Goal: Navigation & Orientation: Understand site structure

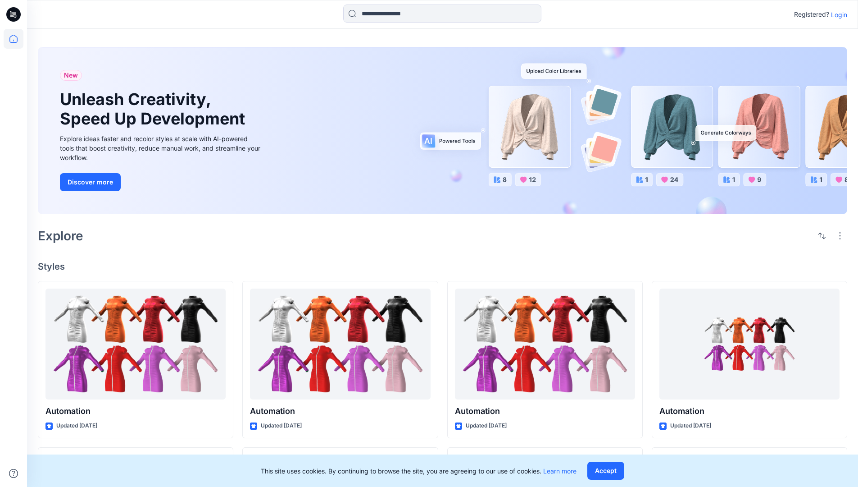
click at [837, 14] on p "Login" at bounding box center [839, 14] width 16 height 9
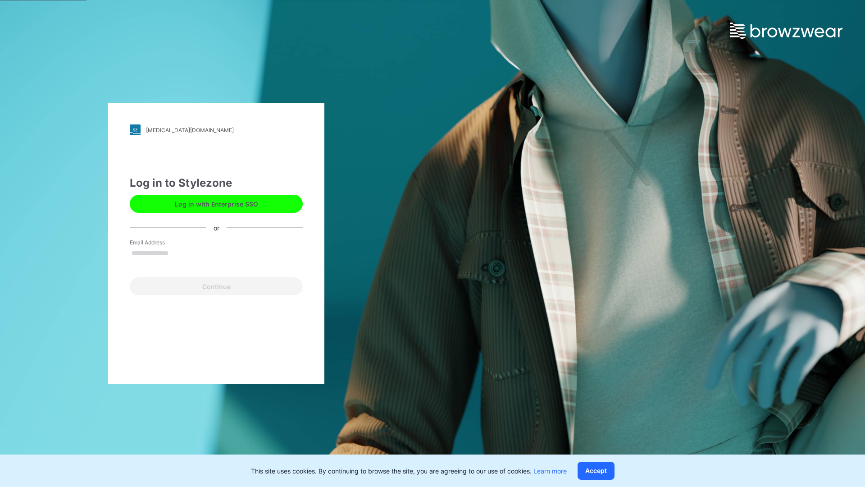
click at [178, 252] on input "Email Address" at bounding box center [216, 253] width 173 height 14
type input "**********"
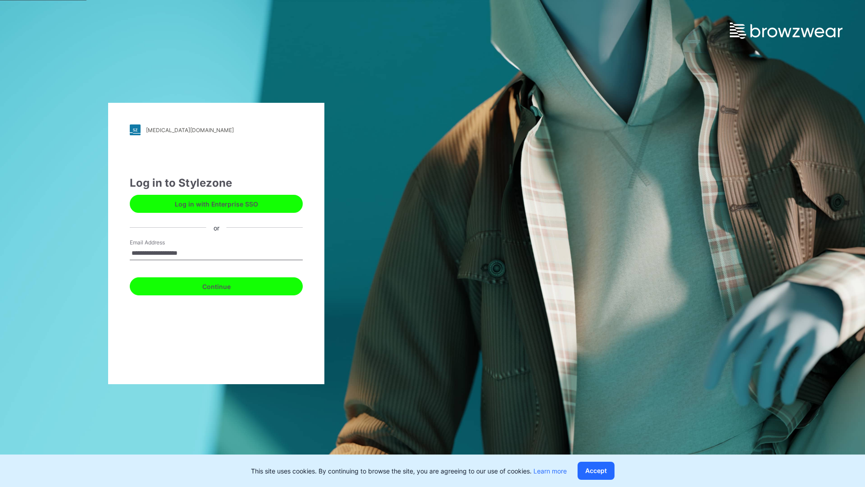
click at [226, 285] on button "Continue" at bounding box center [216, 286] width 173 height 18
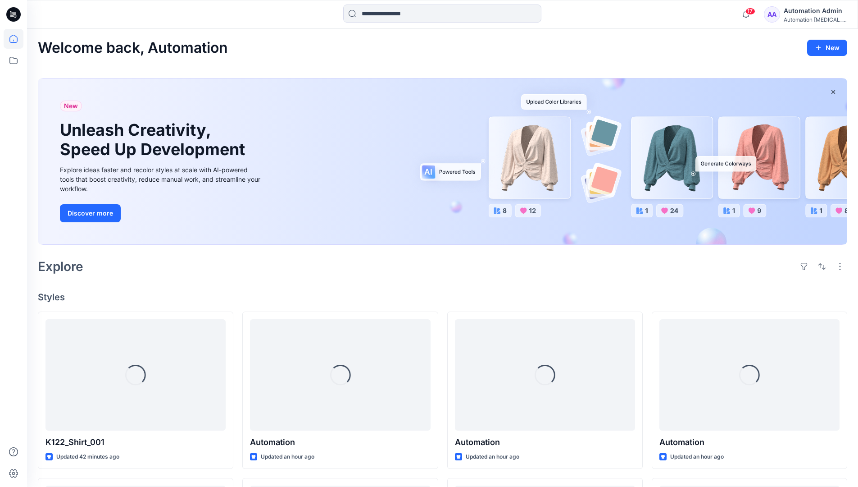
click at [17, 39] on icon at bounding box center [13, 39] width 8 height 8
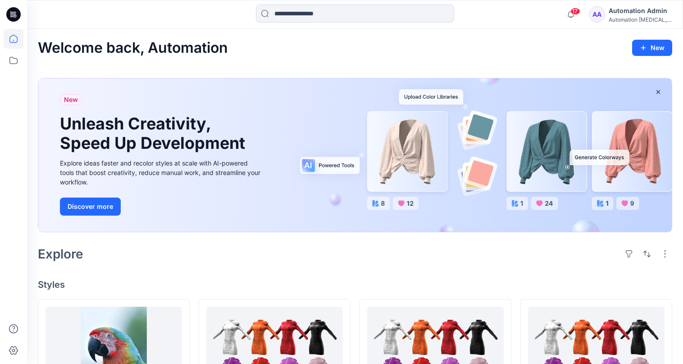
scroll to position [36, 0]
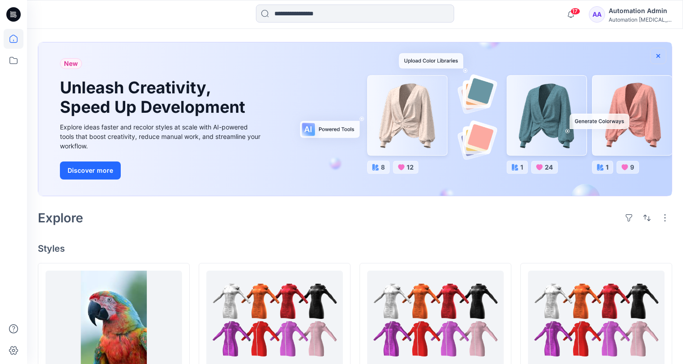
click at [658, 55] on icon "button" at bounding box center [658, 56] width 4 height 4
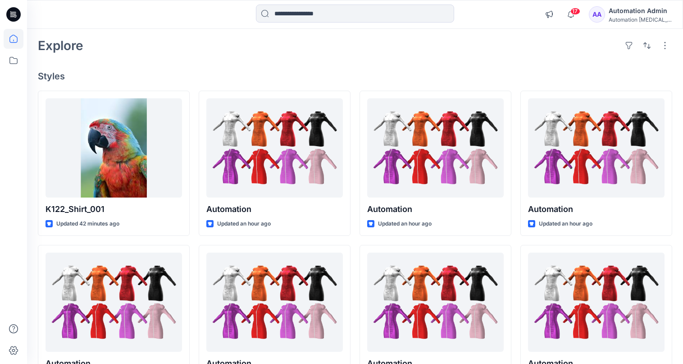
click at [643, 21] on div "Automation [MEDICAL_DATA]..." at bounding box center [640, 19] width 63 height 7
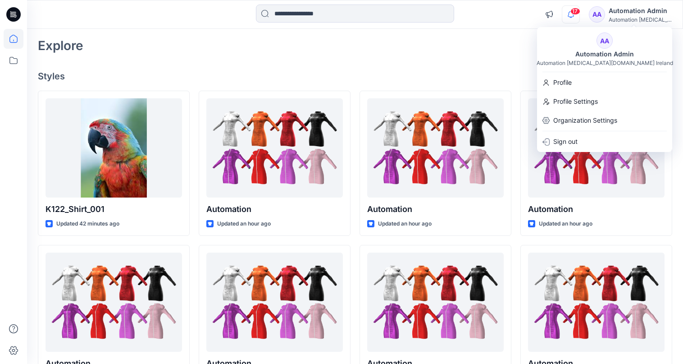
click at [574, 15] on icon "button" at bounding box center [571, 14] width 6 height 6
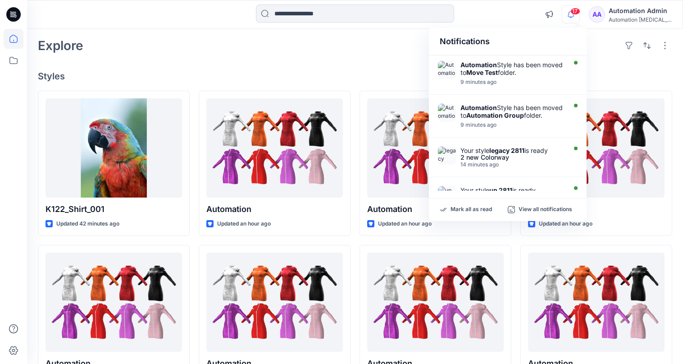
scroll to position [0, 0]
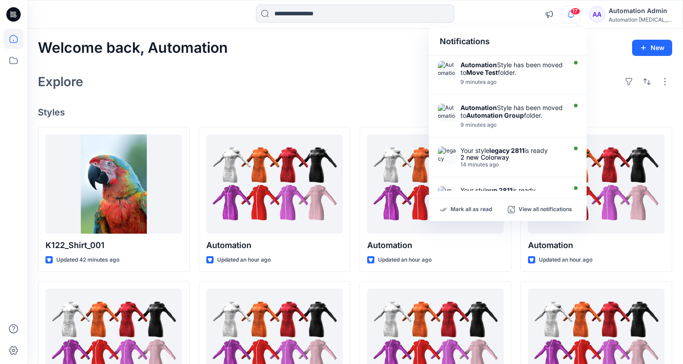
click at [447, 46] on div "Notifications" at bounding box center [508, 41] width 158 height 27
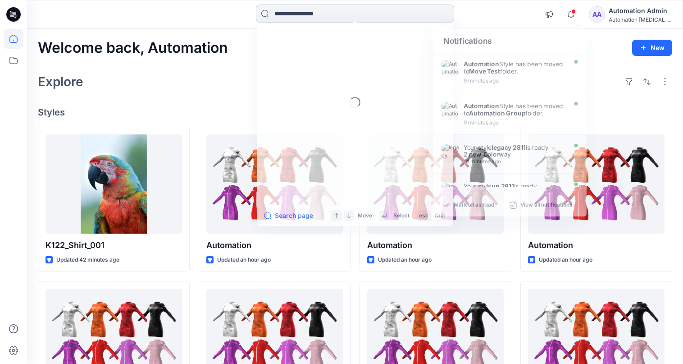
click at [357, 19] on input at bounding box center [355, 14] width 198 height 18
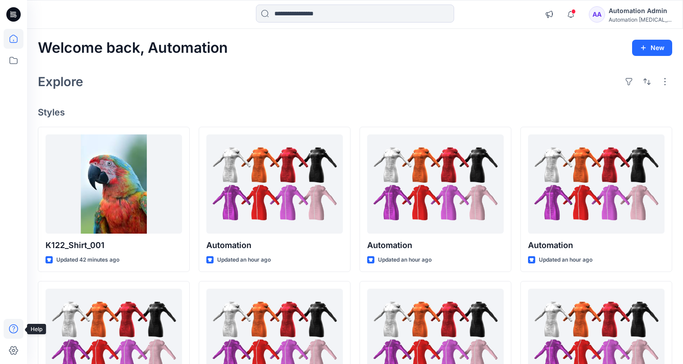
click at [11, 328] on icon at bounding box center [14, 329] width 20 height 20
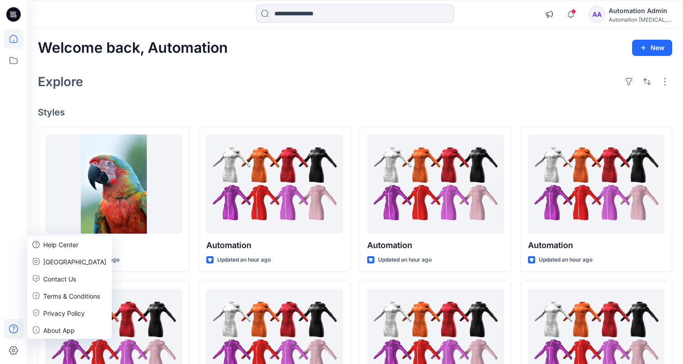
click at [163, 89] on div "Explore" at bounding box center [355, 82] width 634 height 22
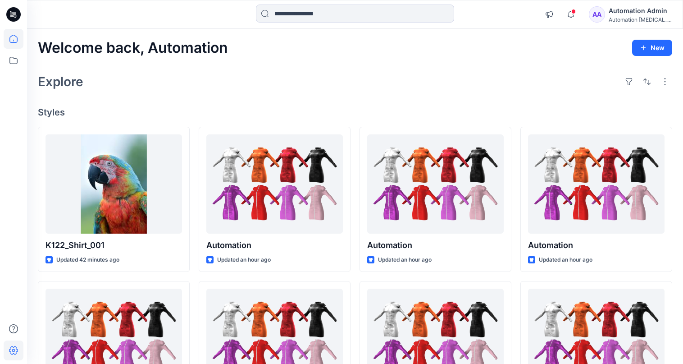
click at [18, 347] on icon at bounding box center [14, 350] width 20 height 20
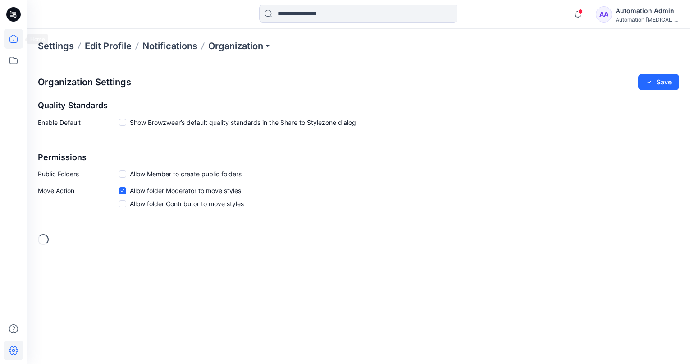
click at [18, 40] on icon at bounding box center [14, 39] width 20 height 20
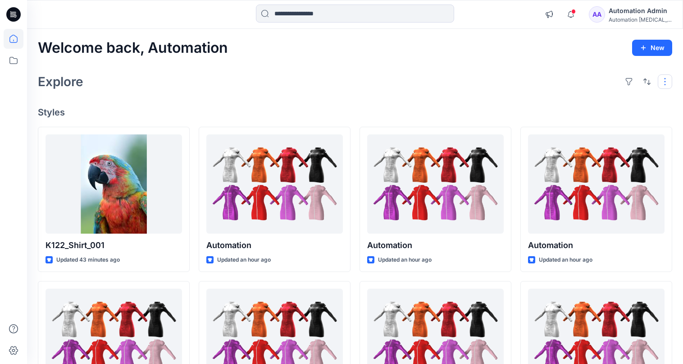
click at [663, 86] on button "button" at bounding box center [665, 81] width 14 height 14
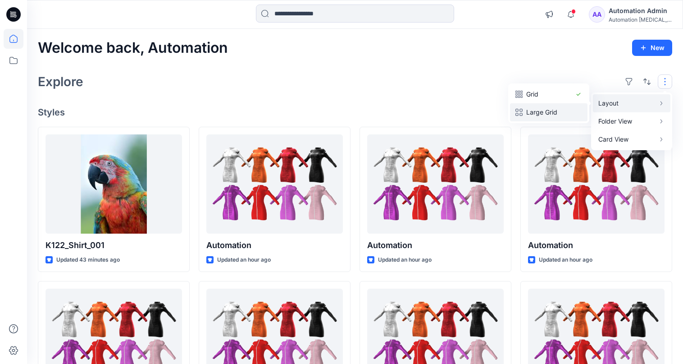
click at [558, 107] on p "Large Grid" at bounding box center [548, 112] width 45 height 11
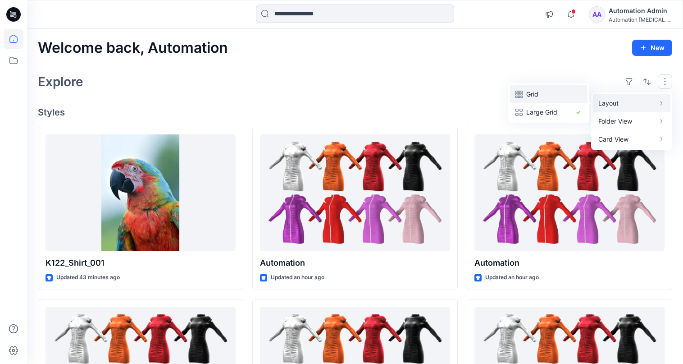
click at [538, 94] on p "Grid" at bounding box center [548, 94] width 45 height 11
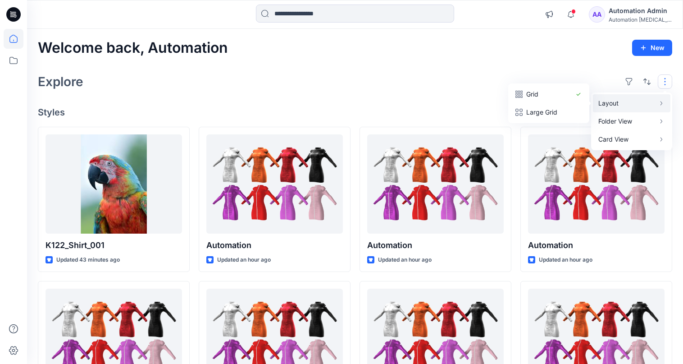
click at [665, 82] on button "button" at bounding box center [665, 81] width 14 height 14
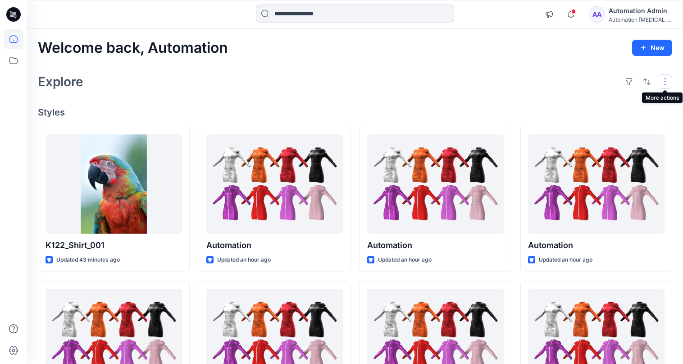
click at [661, 82] on button "button" at bounding box center [665, 81] width 14 height 14
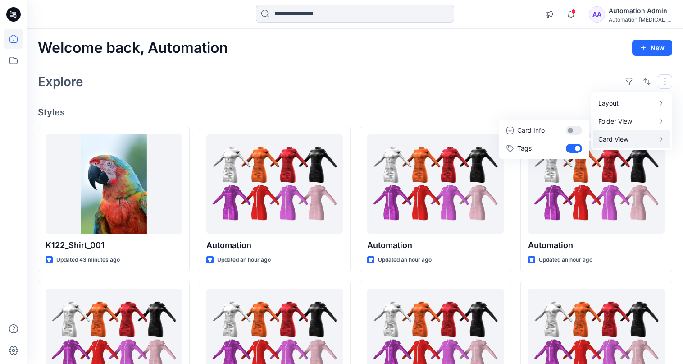
click at [636, 137] on p "Card View" at bounding box center [626, 139] width 57 height 11
click at [573, 130] on button "Card Info" at bounding box center [544, 130] width 87 height 18
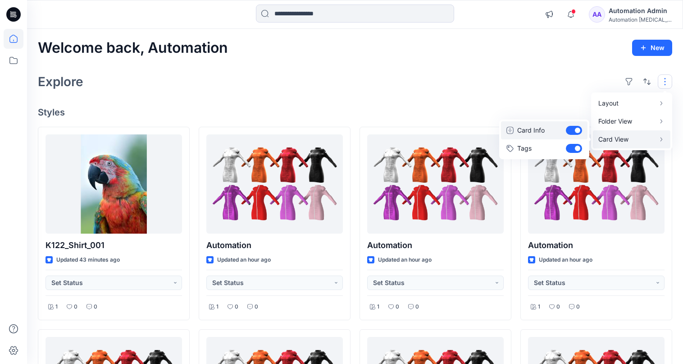
click at [573, 130] on button "Card Info" at bounding box center [544, 130] width 87 height 18
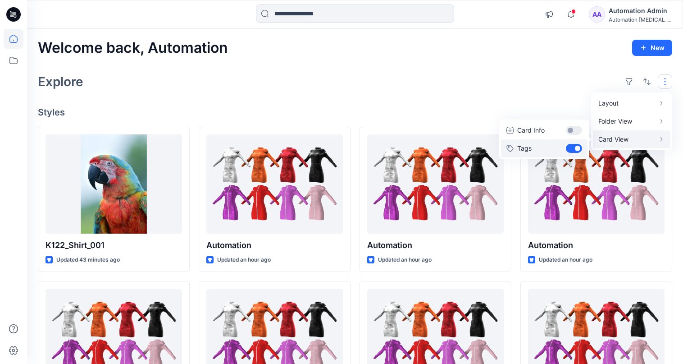
click at [574, 146] on button "Tags" at bounding box center [544, 148] width 87 height 18
click at [655, 79] on div "Layout Grid Large Grid Folder View Compact Card Card View Card Info Tags" at bounding box center [647, 81] width 50 height 14
click at [563, 81] on div "Explore" at bounding box center [355, 82] width 634 height 22
click at [658, 81] on button "button" at bounding box center [665, 81] width 14 height 14
click at [626, 138] on p "Card View" at bounding box center [626, 139] width 57 height 11
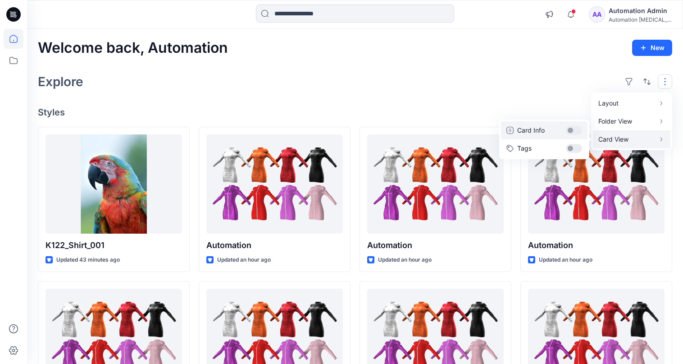
click at [575, 130] on button "Card Info" at bounding box center [544, 130] width 87 height 18
